Goal: Find specific fact: Find contact information

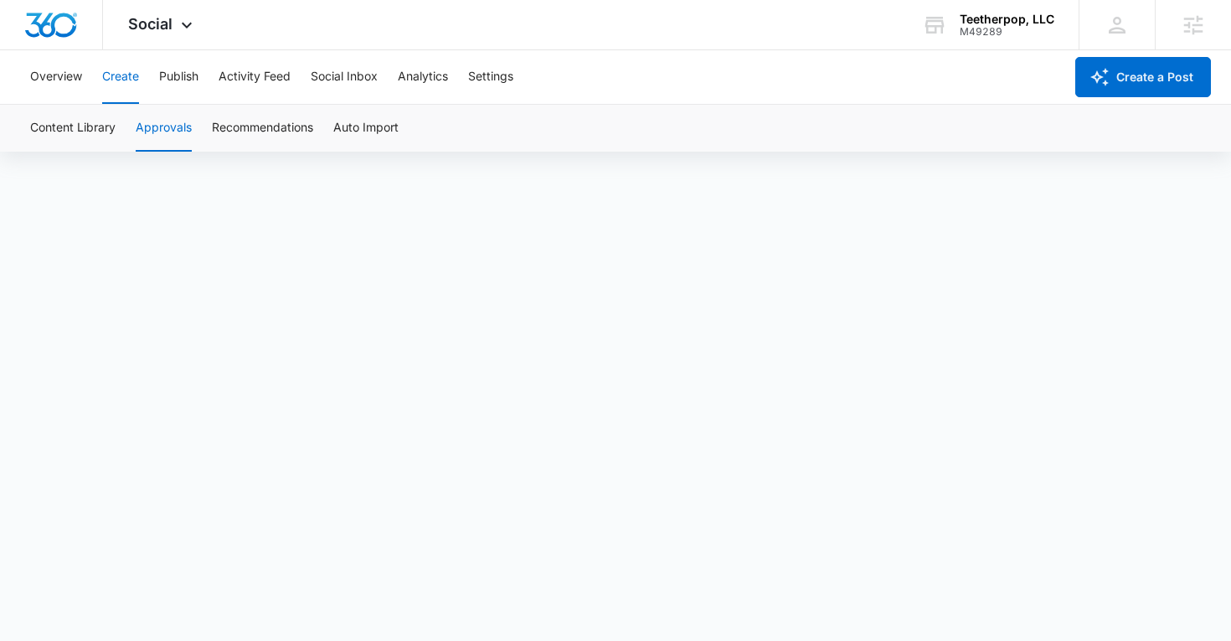
click at [947, 27] on icon at bounding box center [934, 25] width 25 height 25
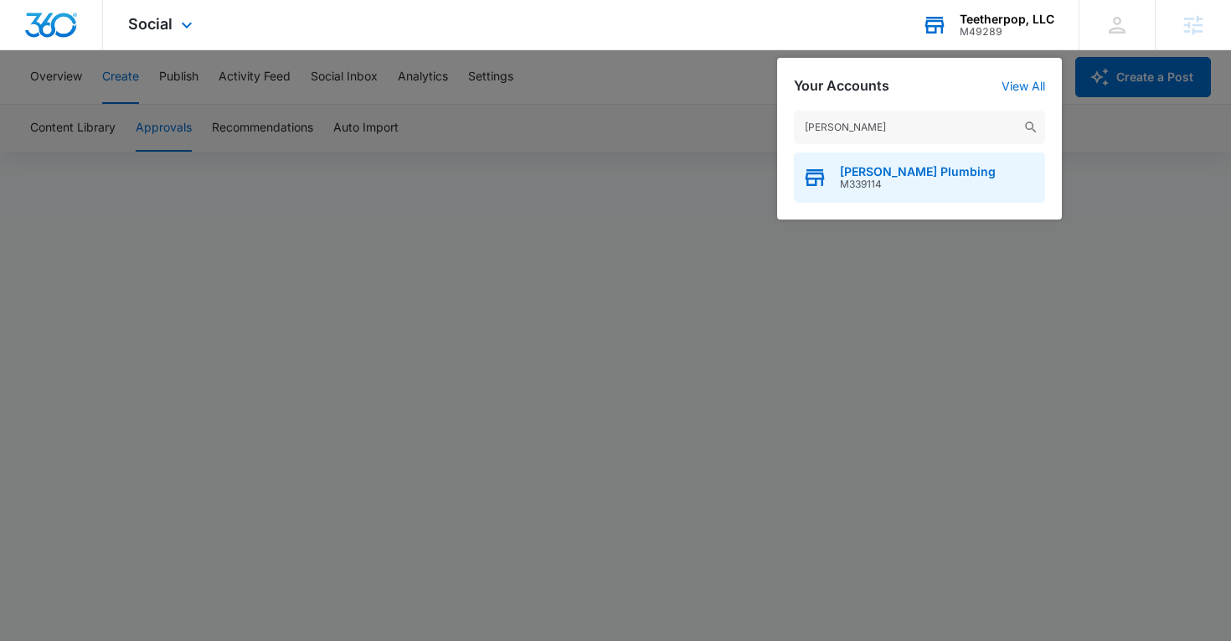
type input "[PERSON_NAME]"
click at [887, 178] on span "M339114" at bounding box center [918, 184] width 156 height 12
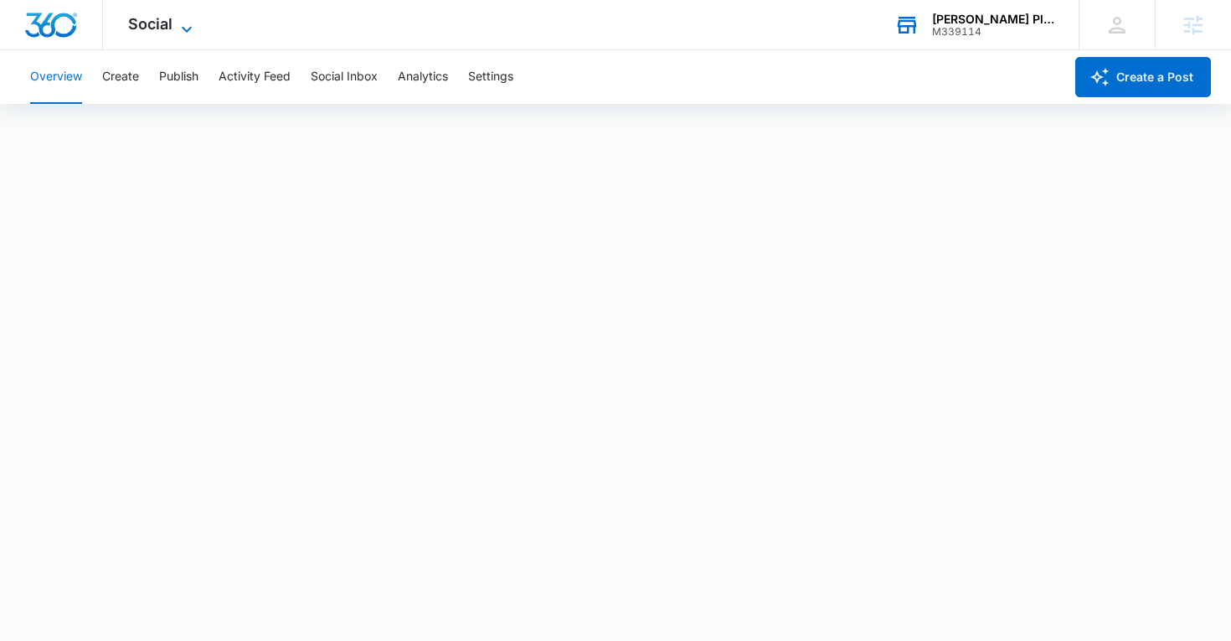
click at [155, 21] on span "Social" at bounding box center [150, 24] width 44 height 18
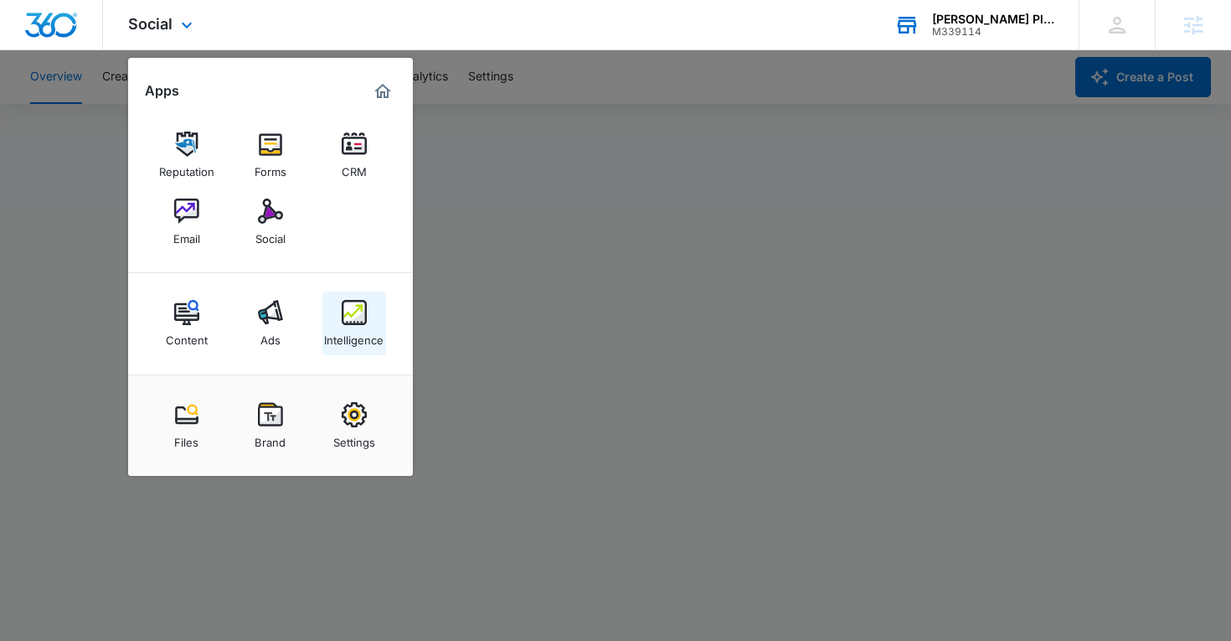
click at [359, 338] on div "Intelligence" at bounding box center [353, 336] width 59 height 22
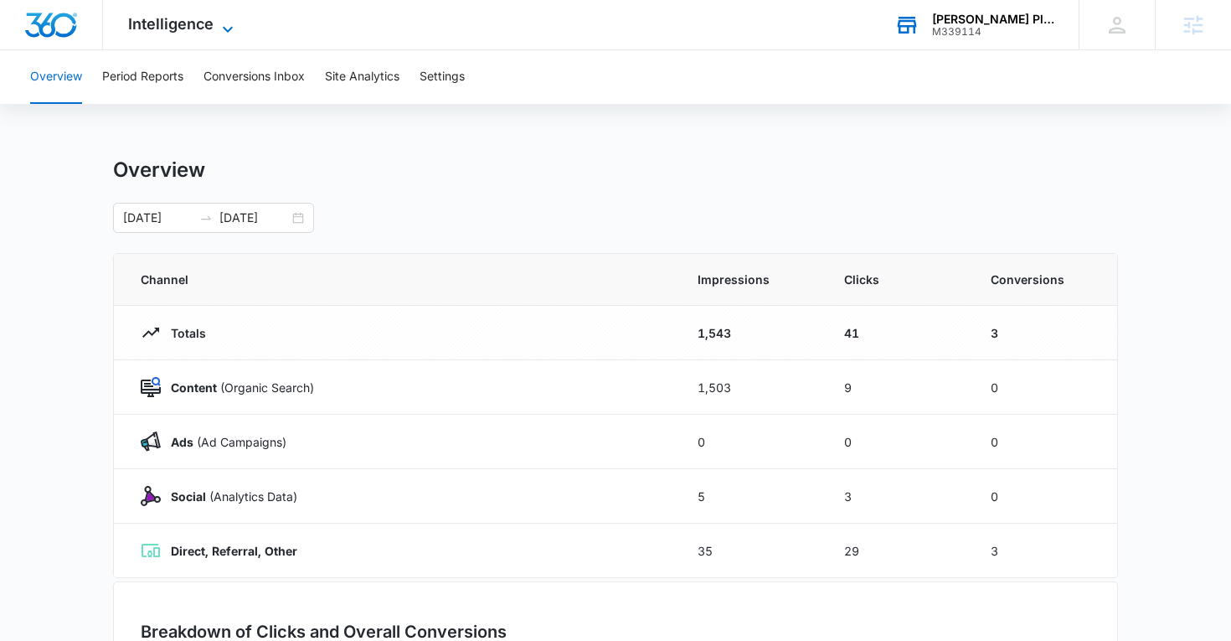
click at [204, 21] on span "Intelligence" at bounding box center [170, 24] width 85 height 18
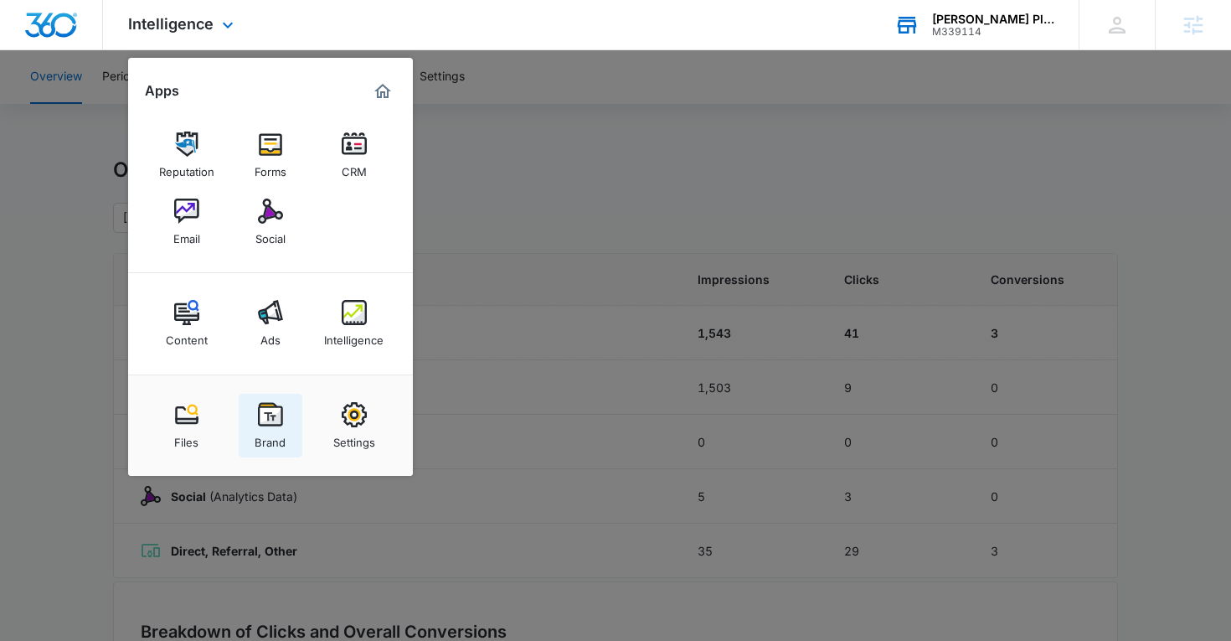
click at [266, 420] on img at bounding box center [270, 414] width 25 height 25
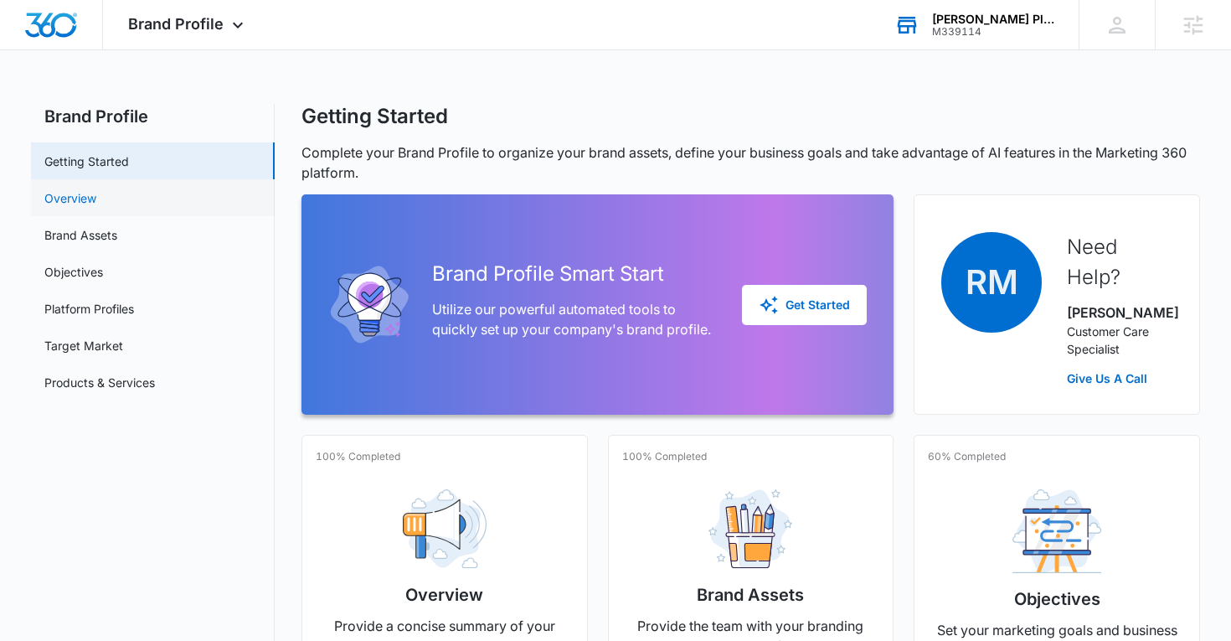
click at [94, 195] on link "Overview" at bounding box center [70, 198] width 52 height 18
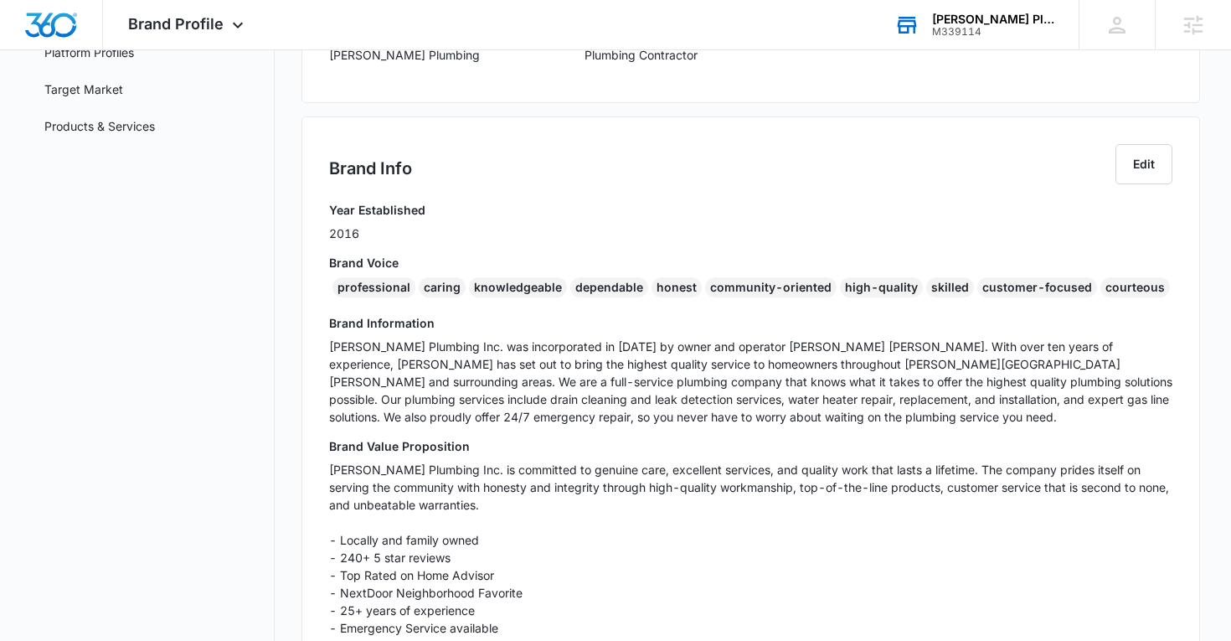
scroll to position [260, 0]
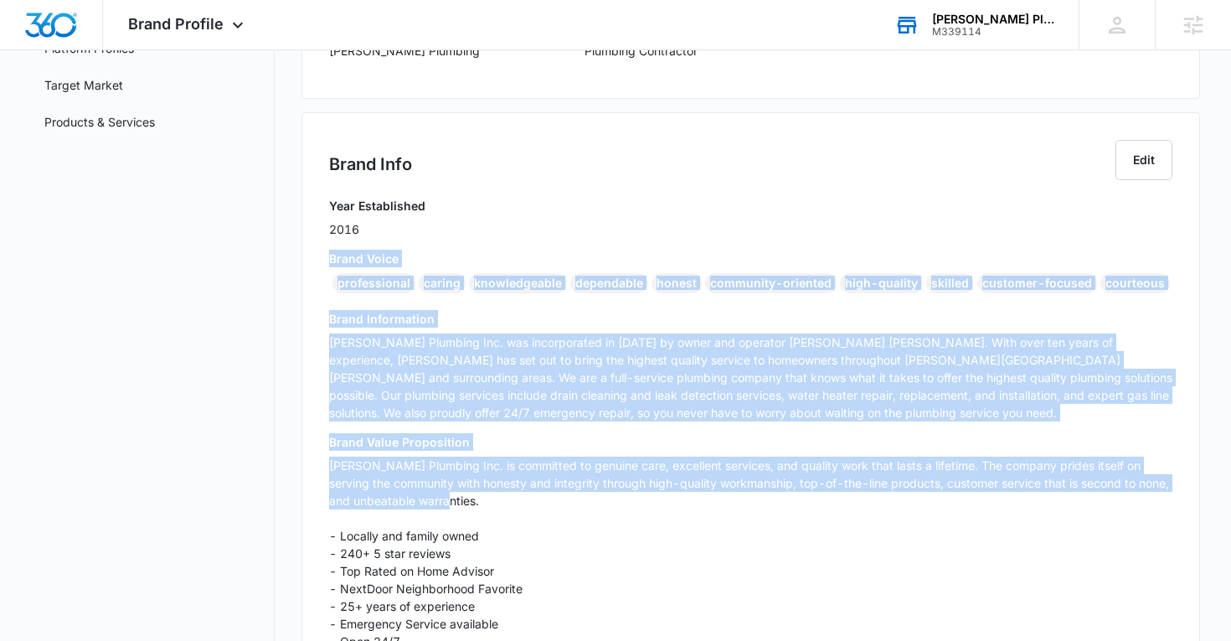
drag, startPoint x: 328, startPoint y: 258, endPoint x: 369, endPoint y: 524, distance: 269.5
click at [369, 524] on div "Year Established 2016 Brand Voice professional caring knowledgeable dependable …" at bounding box center [751, 517] width 844 height 641
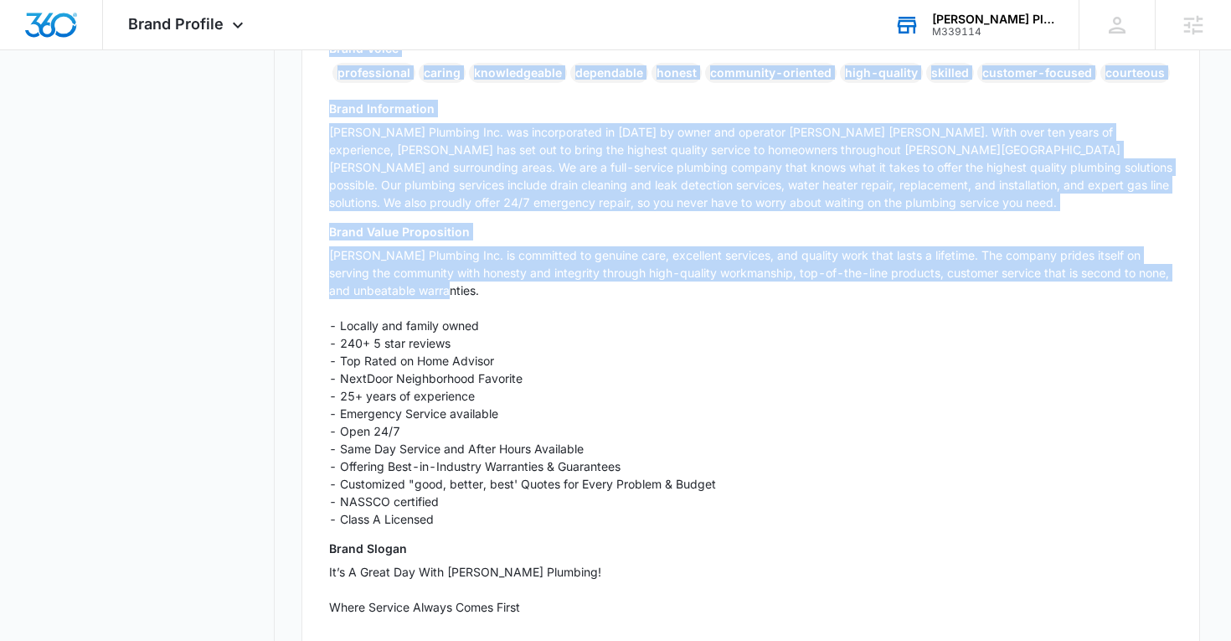
scroll to position [469, 0]
copy div "Brand Voice professional caring knowledgeable dependable honest community-orien…"
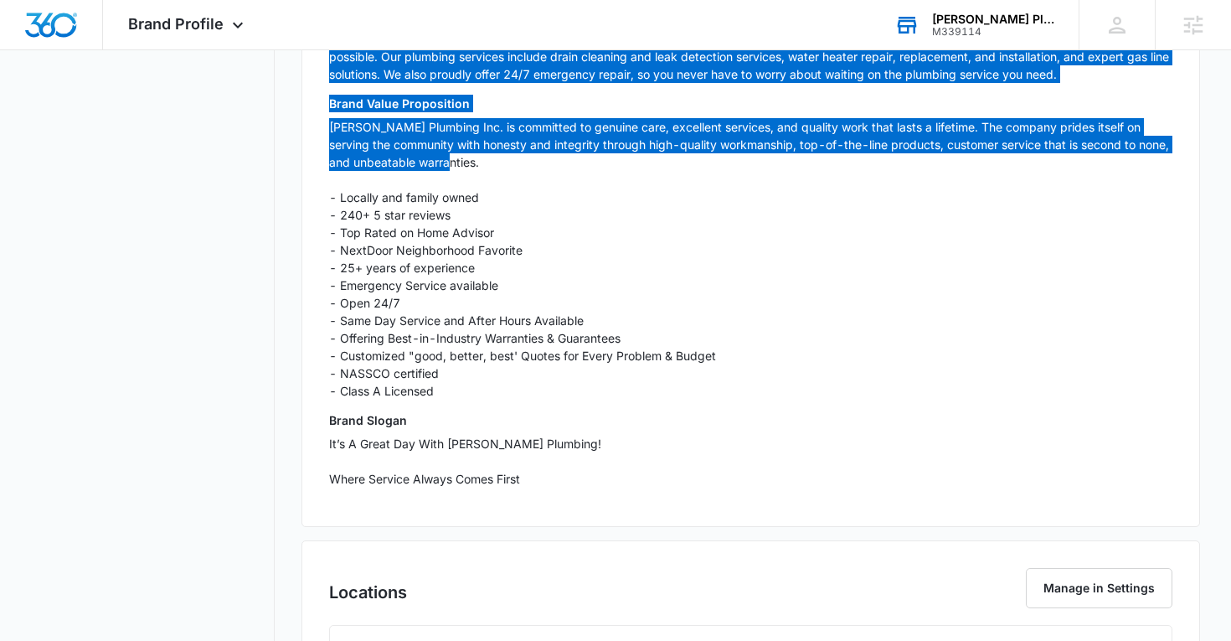
scroll to position [637, 0]
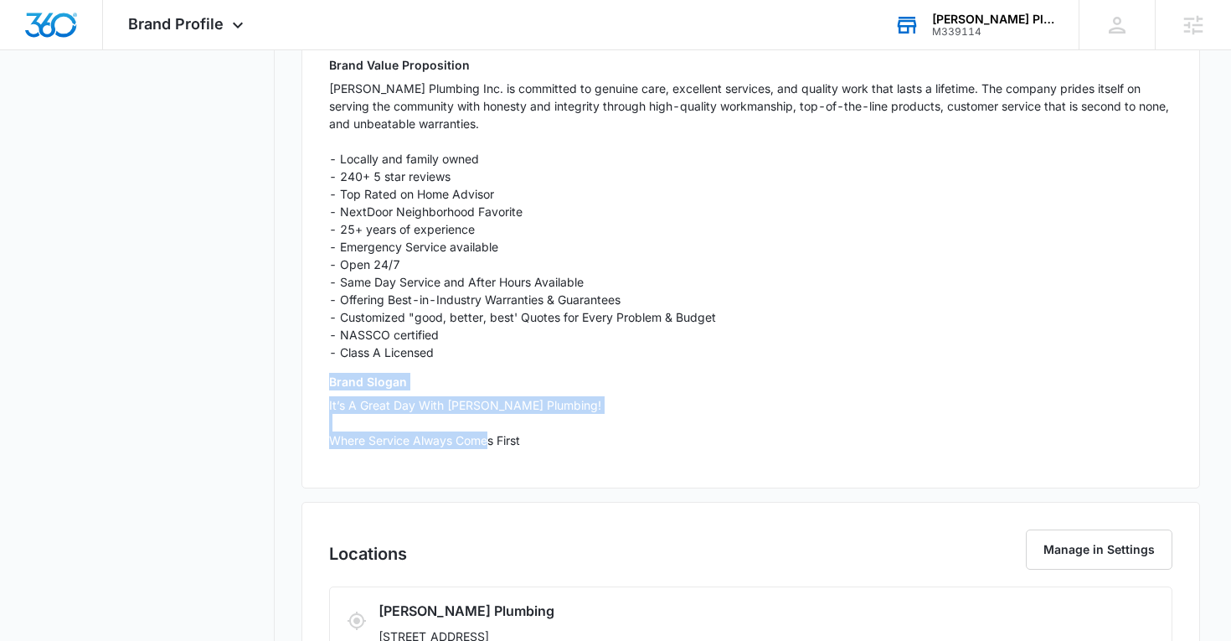
drag, startPoint x: 329, startPoint y: 382, endPoint x: 561, endPoint y: 432, distance: 237.4
click at [563, 432] on div "Brand Slogan It’s A Great Day With [PERSON_NAME] Plumbing! Where Service Always…" at bounding box center [751, 417] width 844 height 88
copy div "Brand Slogan It’s A Great Day With [PERSON_NAME] Plumbing! Where Service Always…"
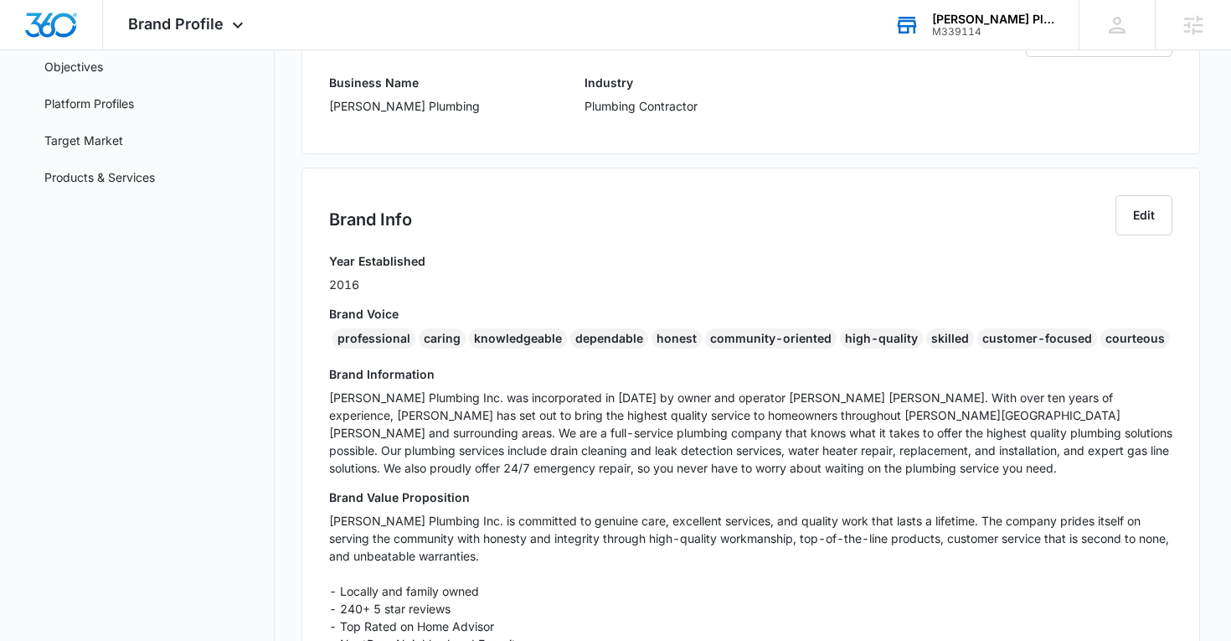
scroll to position [45, 0]
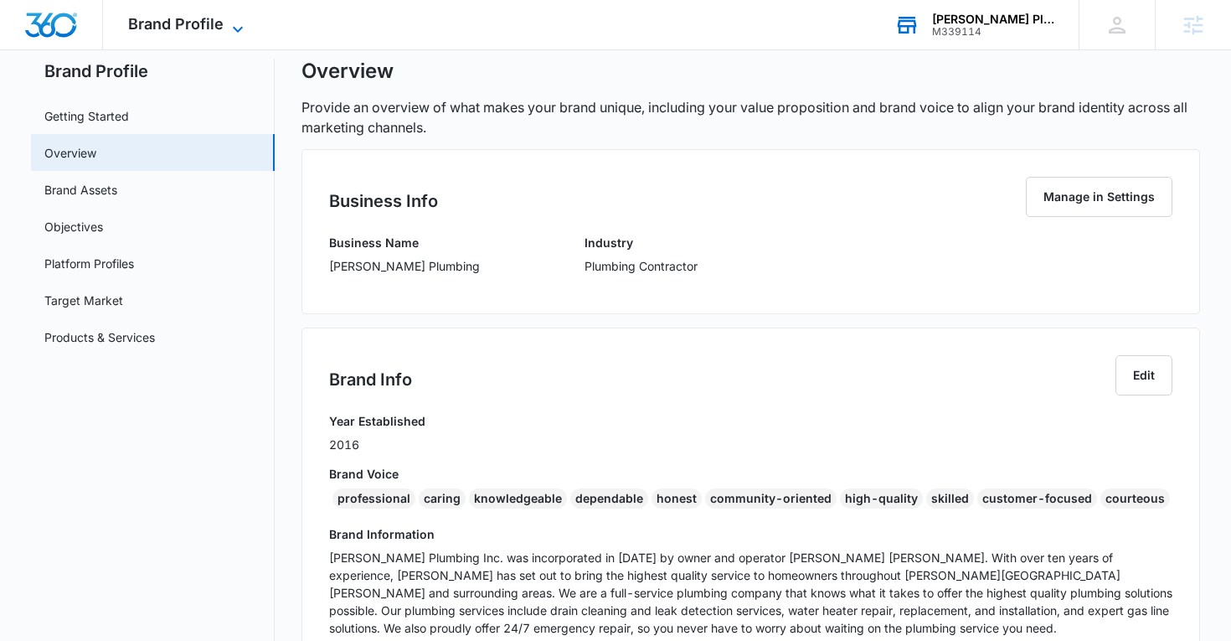
click at [194, 18] on span "Brand Profile" at bounding box center [175, 24] width 95 height 18
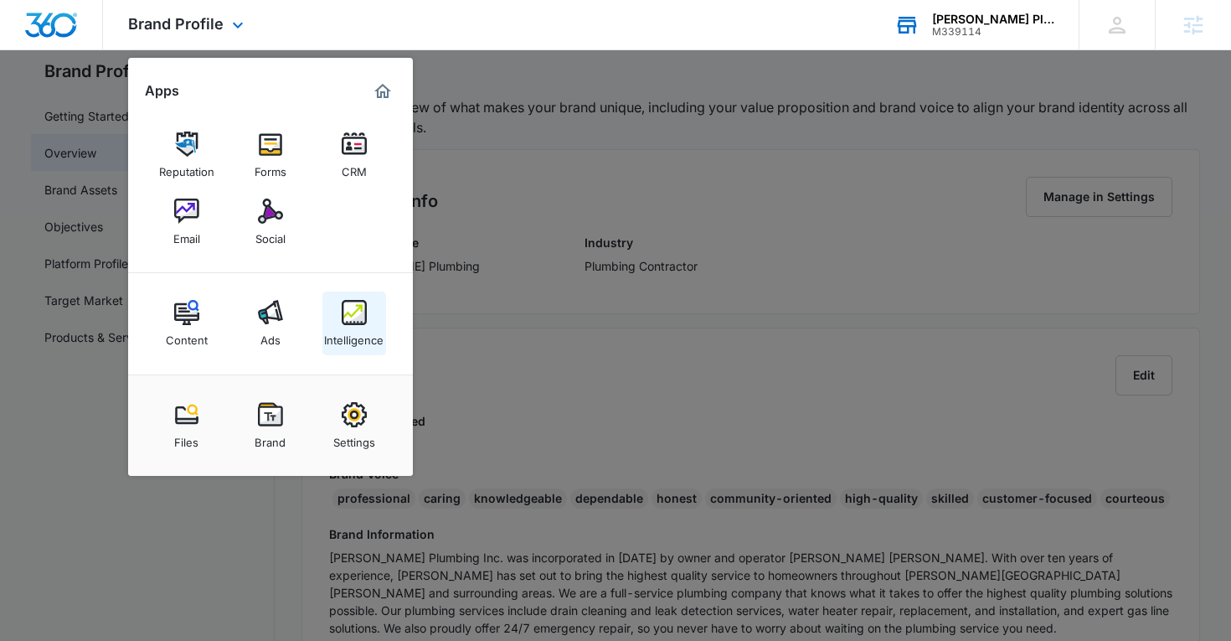
click at [364, 293] on link "Intelligence" at bounding box center [354, 323] width 64 height 64
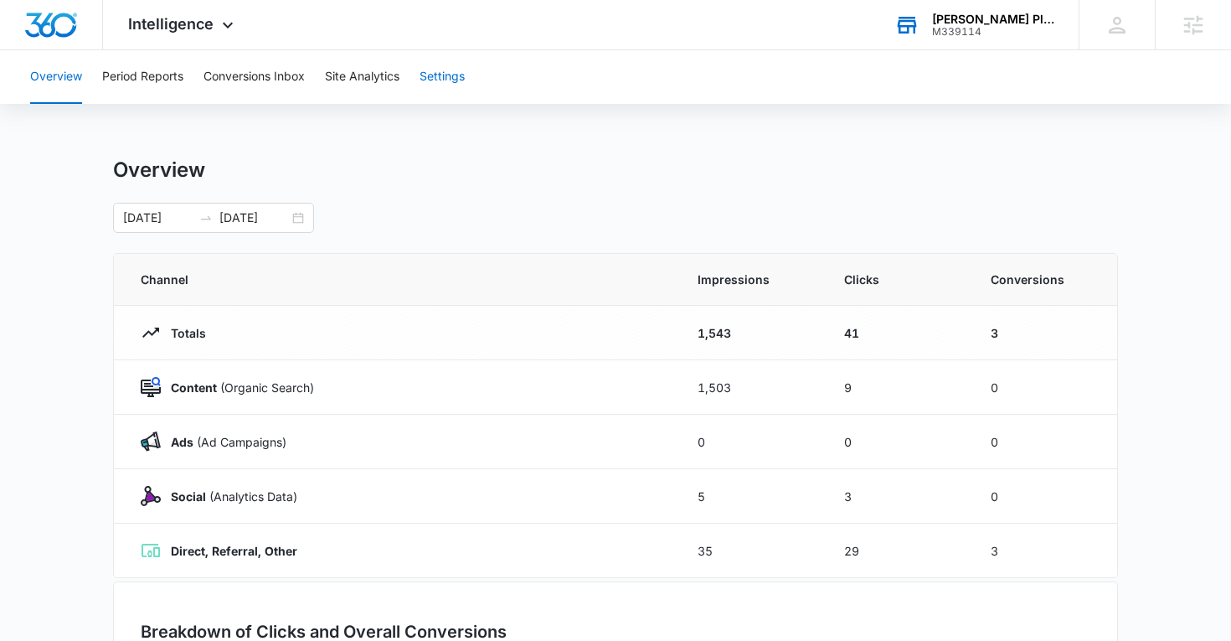
click at [443, 62] on button "Settings" at bounding box center [442, 77] width 45 height 54
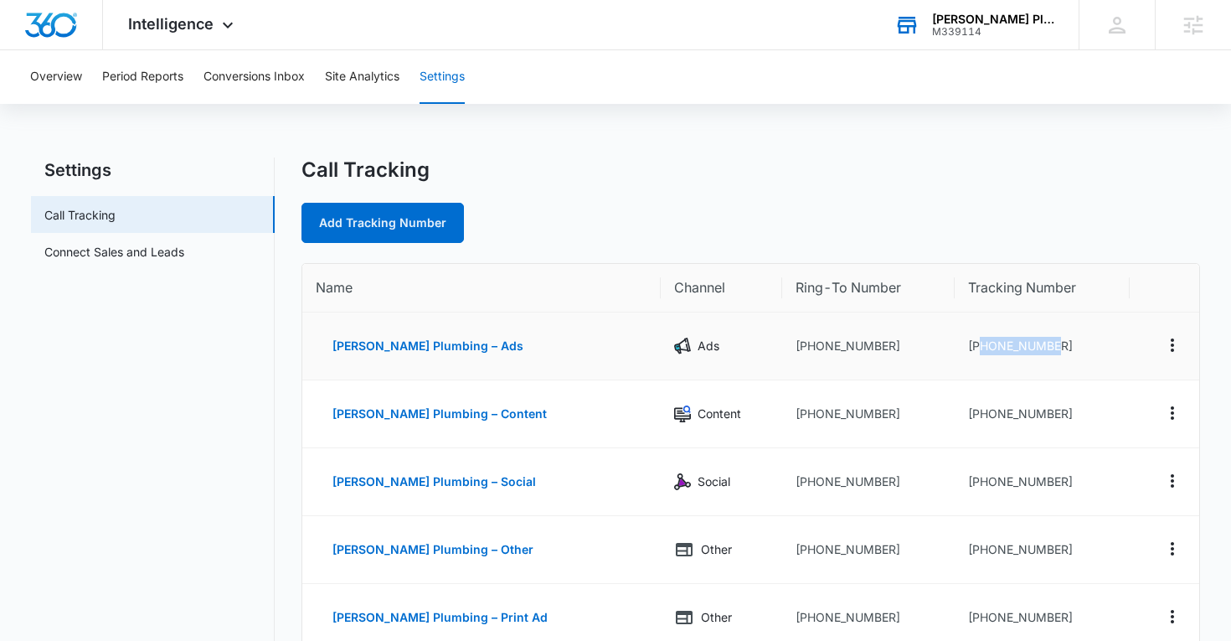
drag, startPoint x: 1060, startPoint y: 342, endPoint x: 958, endPoint y: 348, distance: 102.4
click at [958, 348] on td "[PHONE_NUMBER]" at bounding box center [1042, 346] width 175 height 68
copy td "4083376014"
click at [982, 351] on td "[PHONE_NUMBER]" at bounding box center [1042, 346] width 175 height 68
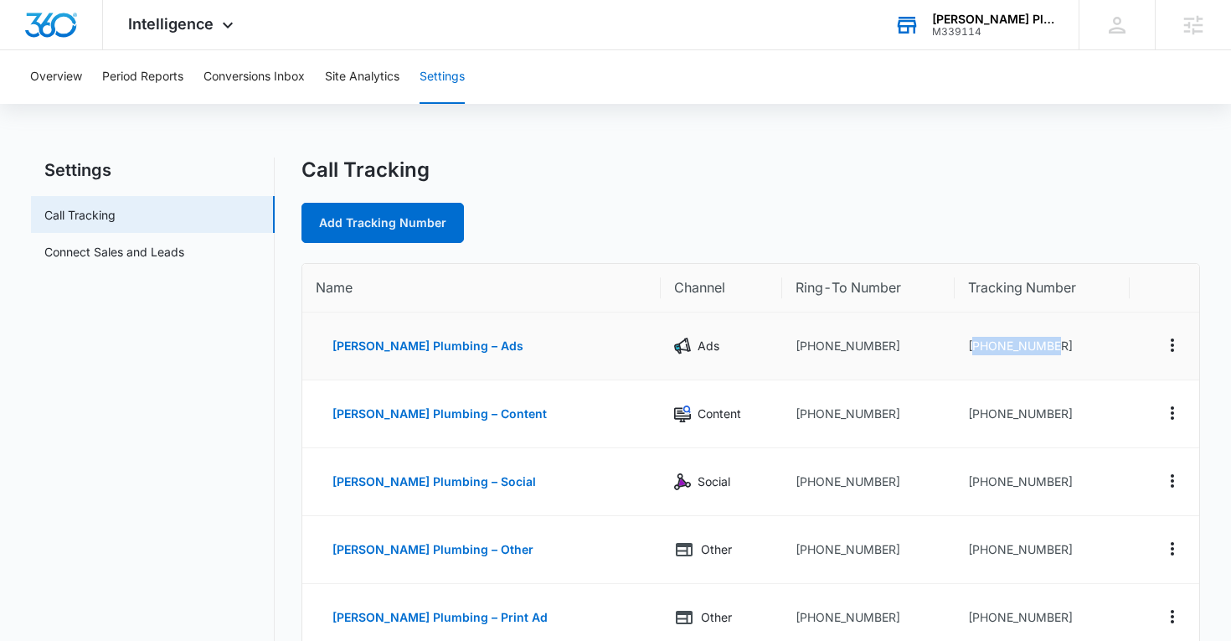
click at [982, 351] on td "[PHONE_NUMBER]" at bounding box center [1042, 346] width 175 height 68
drag, startPoint x: 958, startPoint y: 348, endPoint x: 1063, endPoint y: 348, distance: 104.7
click at [1064, 348] on td "[PHONE_NUMBER]" at bounding box center [1042, 346] width 175 height 68
copy td "4083376014"
